Goal: Navigation & Orientation: Find specific page/section

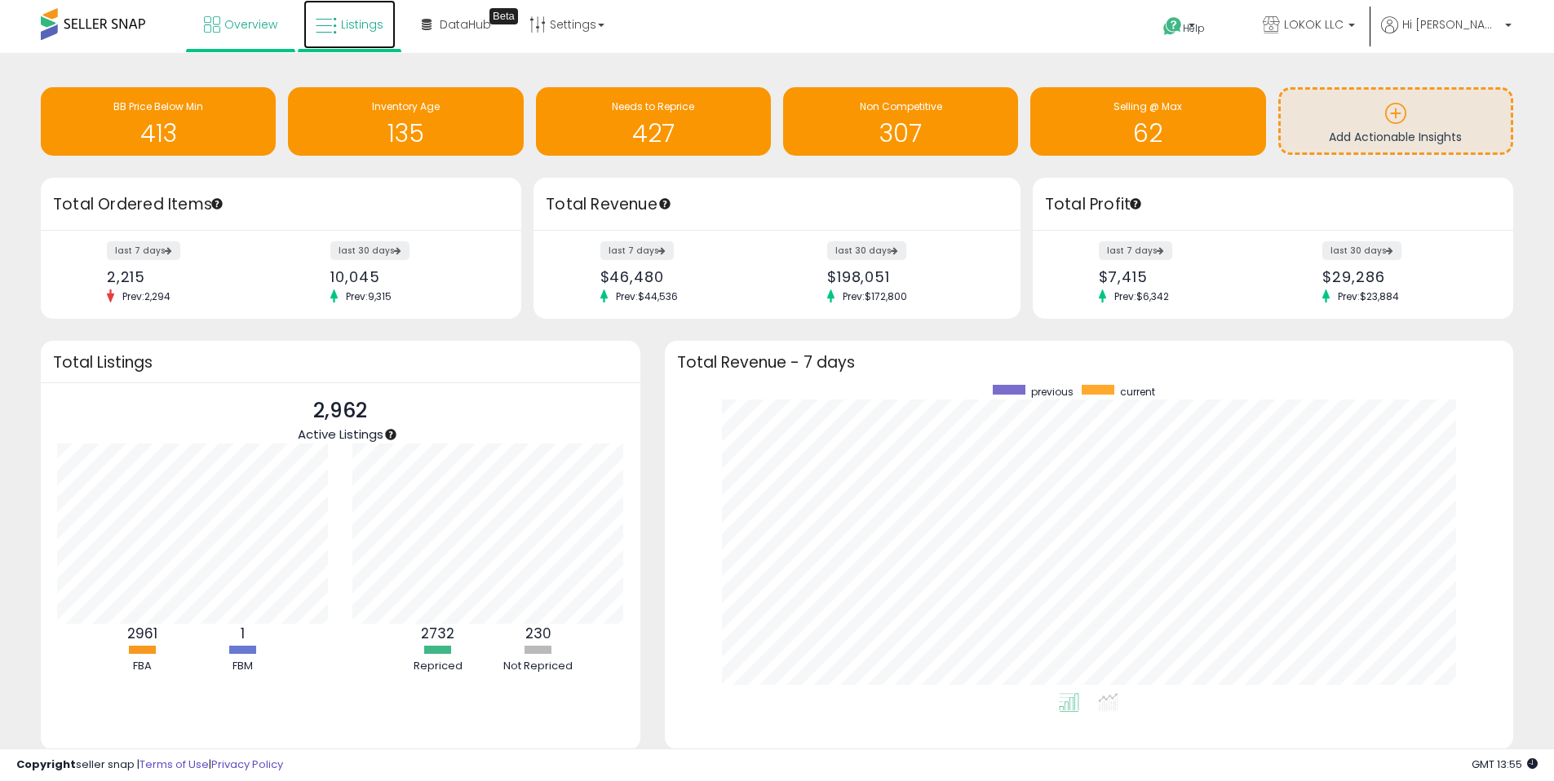
click at [305, 20] on link "Listings" at bounding box center [349, 24] width 92 height 49
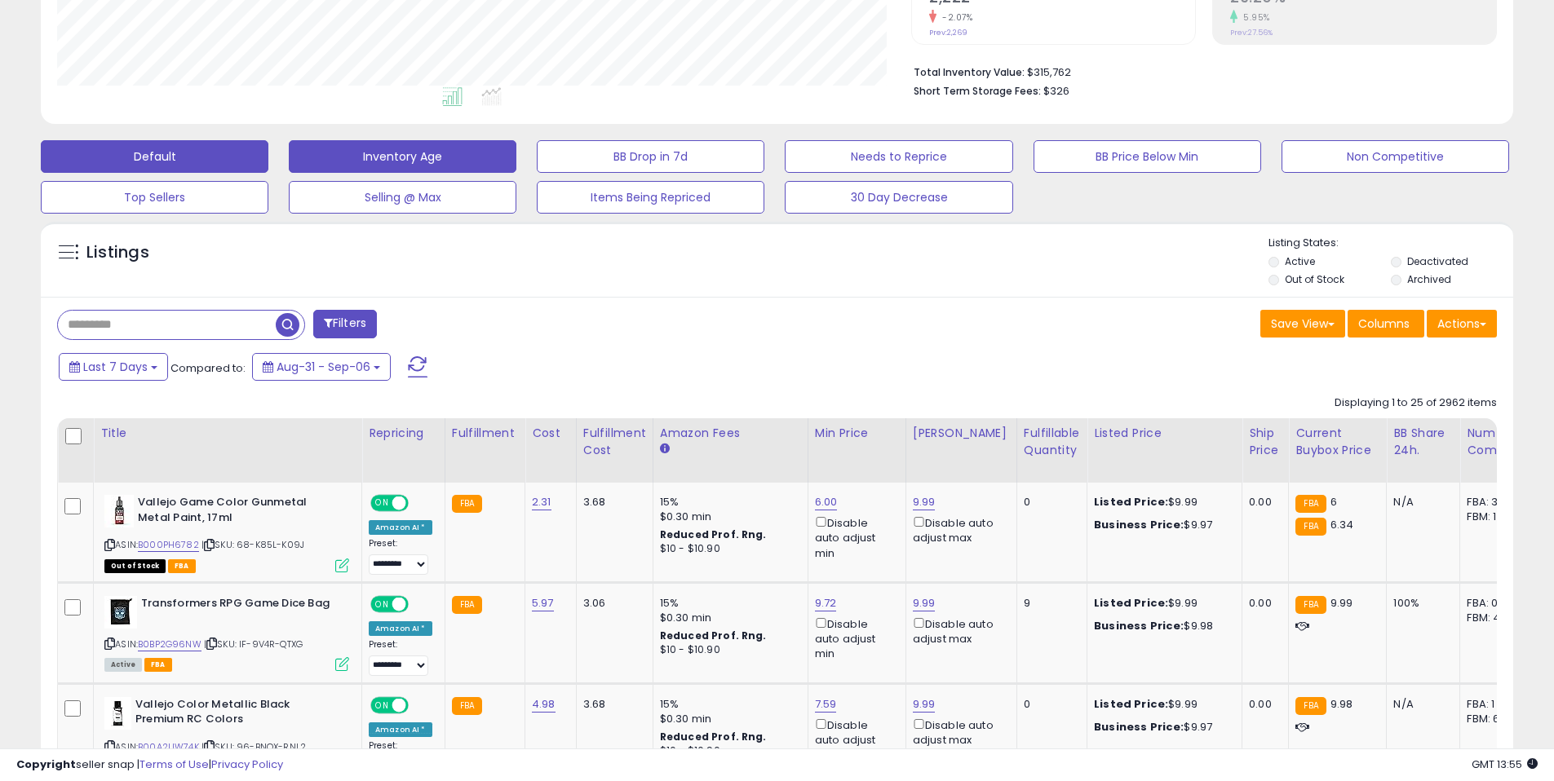
scroll to position [595, 0]
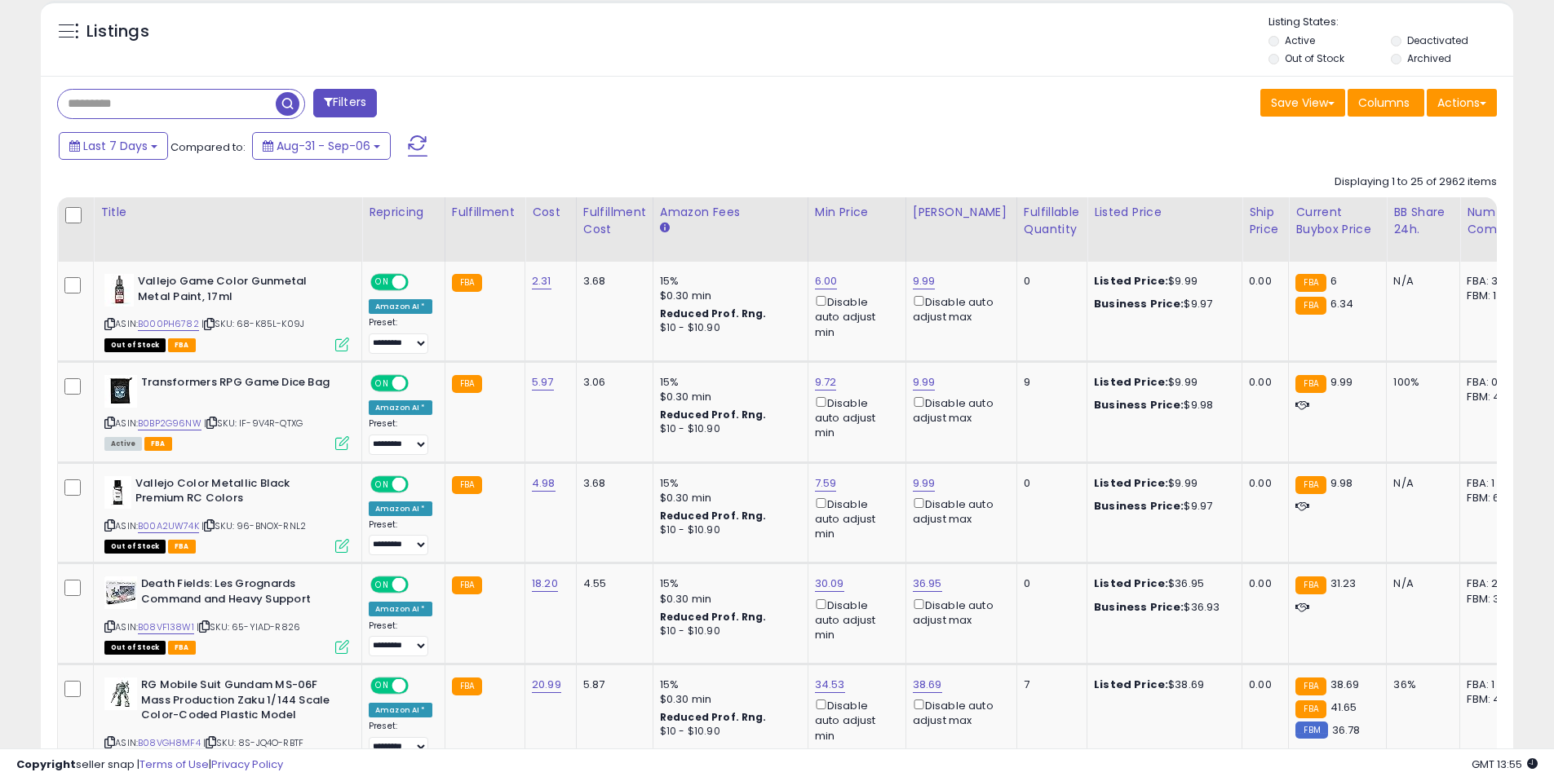
click at [666, 148] on div "Last 7 Days Compared to: Aug-31 - Sep-06" at bounding box center [595, 148] width 1080 height 37
